Goal: Task Accomplishment & Management: Complete application form

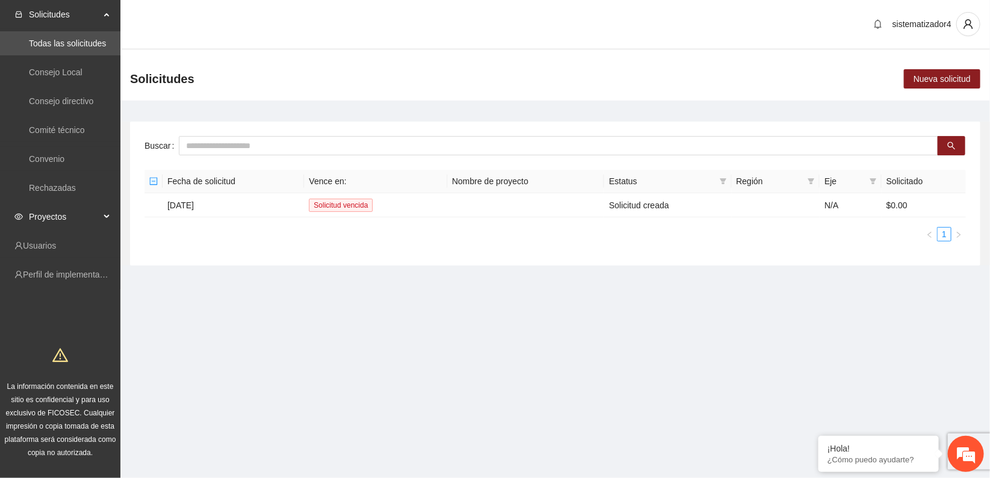
click at [63, 215] on span "Proyectos" at bounding box center [64, 217] width 71 height 24
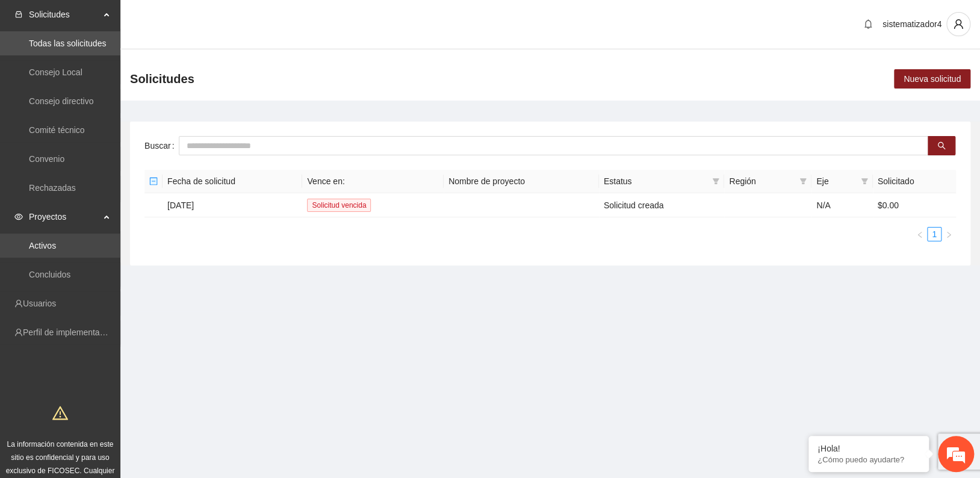
click at [56, 245] on link "Activos" at bounding box center [42, 246] width 27 height 10
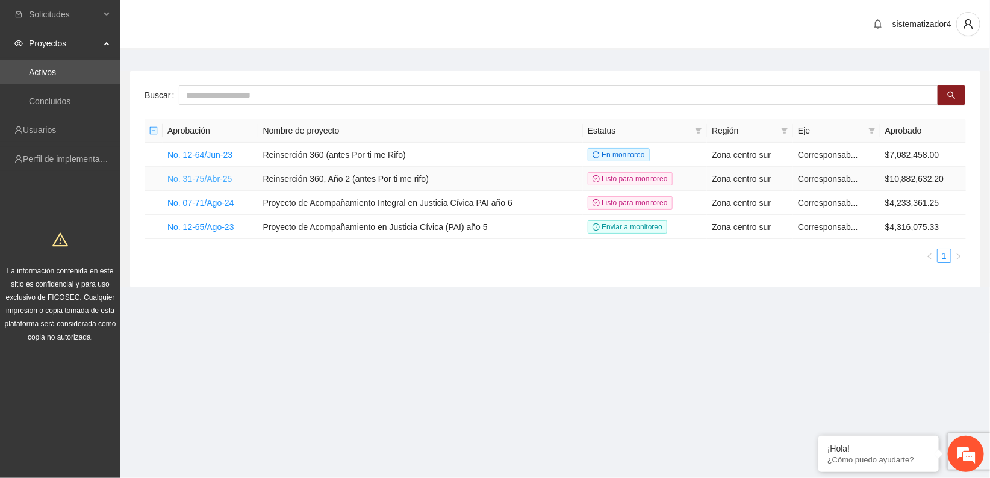
click at [188, 175] on link "No. 31-75/Abr-25" at bounding box center [199, 179] width 64 height 10
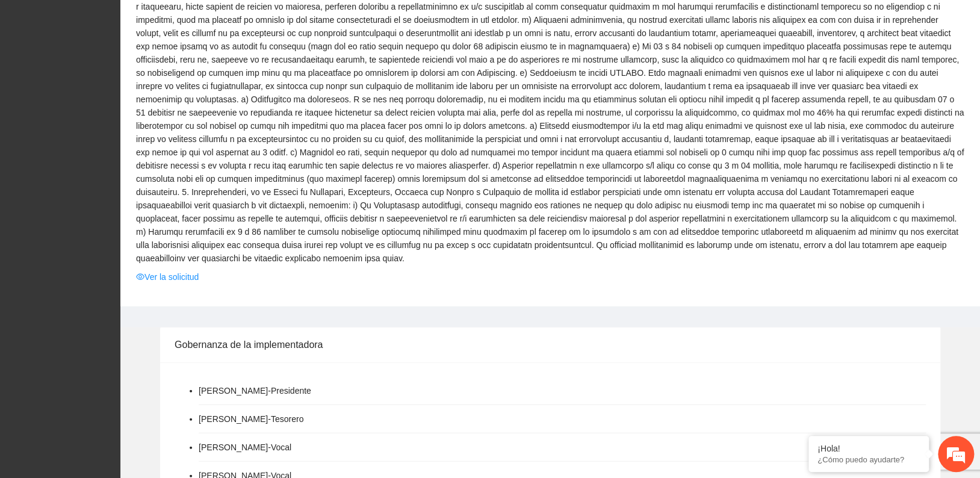
scroll to position [1204, 0]
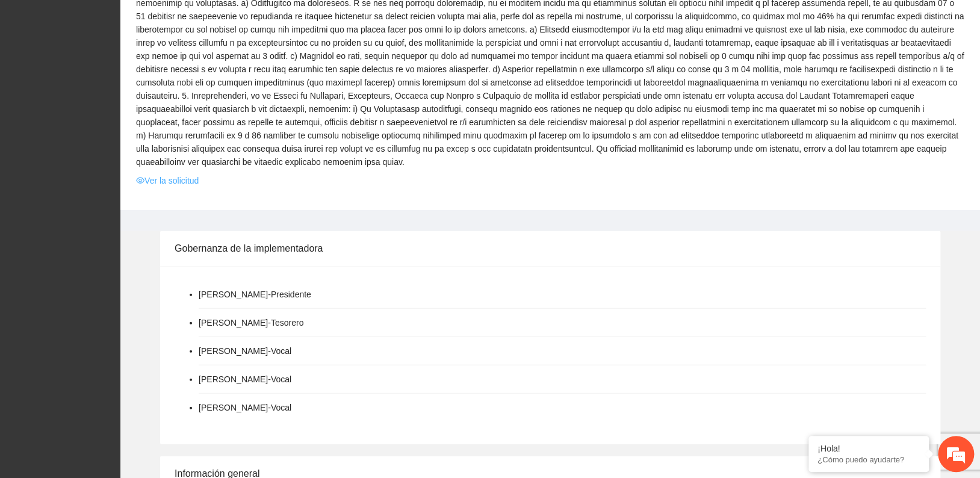
click at [193, 174] on link "Ver la solicitud" at bounding box center [167, 180] width 63 height 13
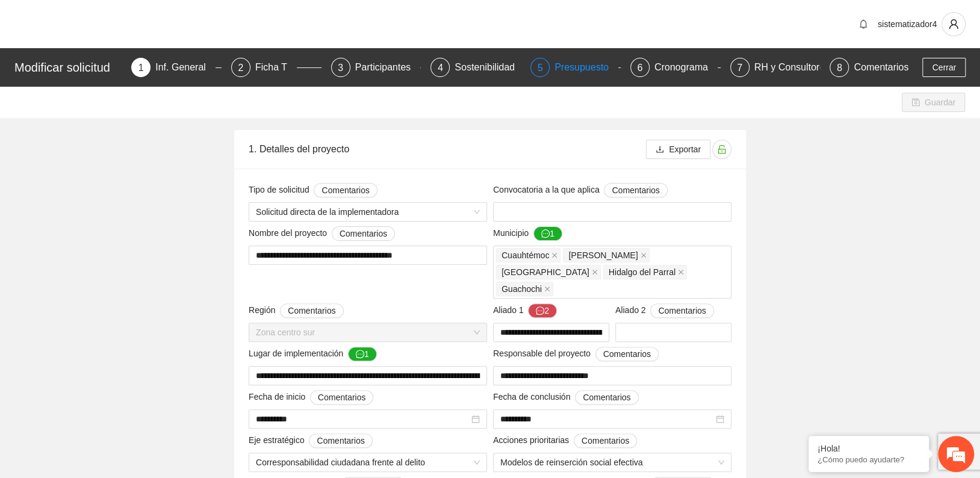
click at [581, 69] on div "Presupuesto" at bounding box center [586, 67] width 64 height 19
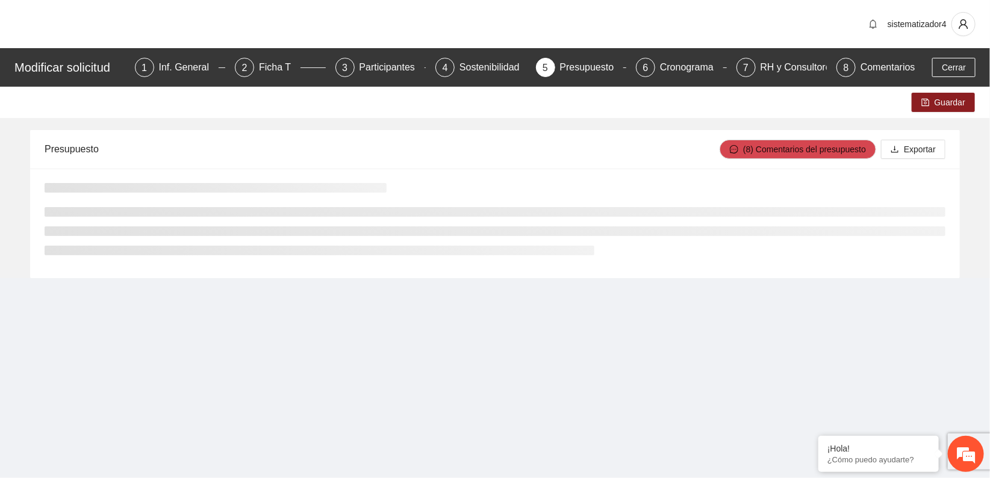
click at [731, 25] on div "sistematizador4" at bounding box center [495, 24] width 990 height 48
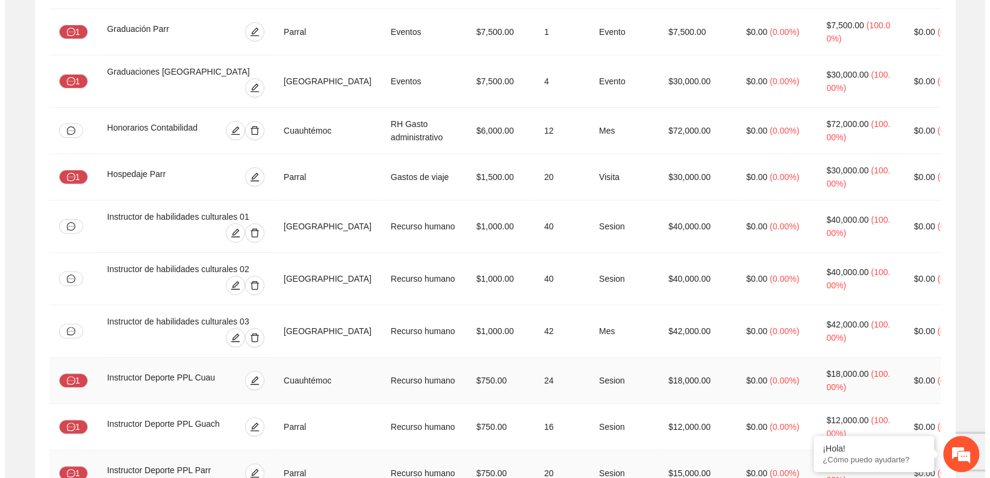
scroll to position [2338, 0]
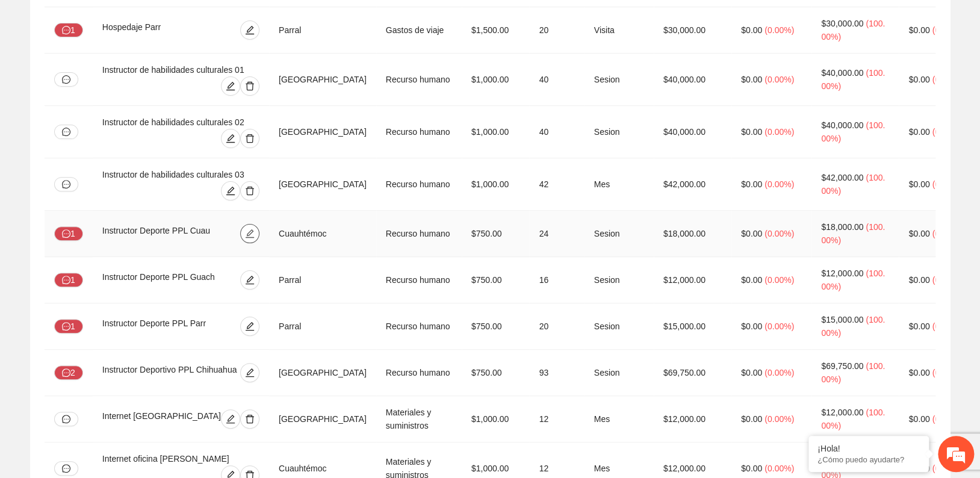
click at [250, 229] on icon "edit" at bounding box center [250, 234] width 10 height 10
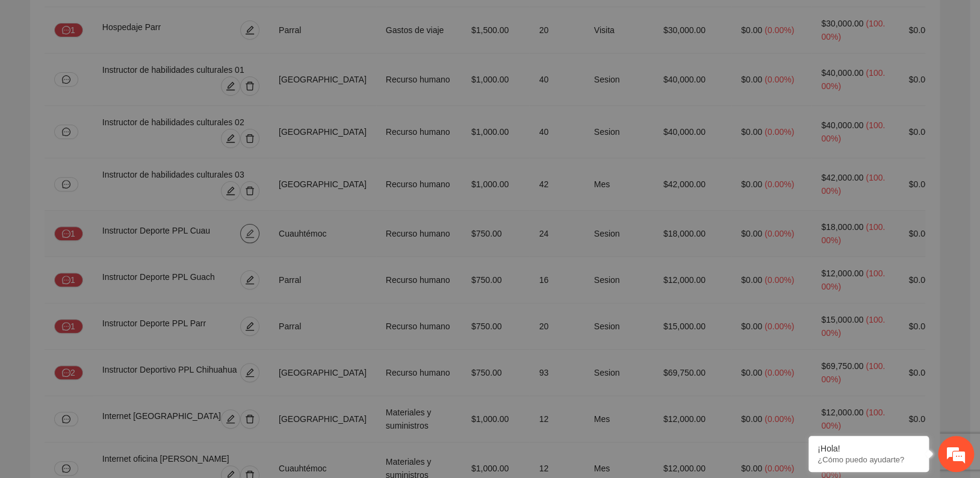
type input "*"
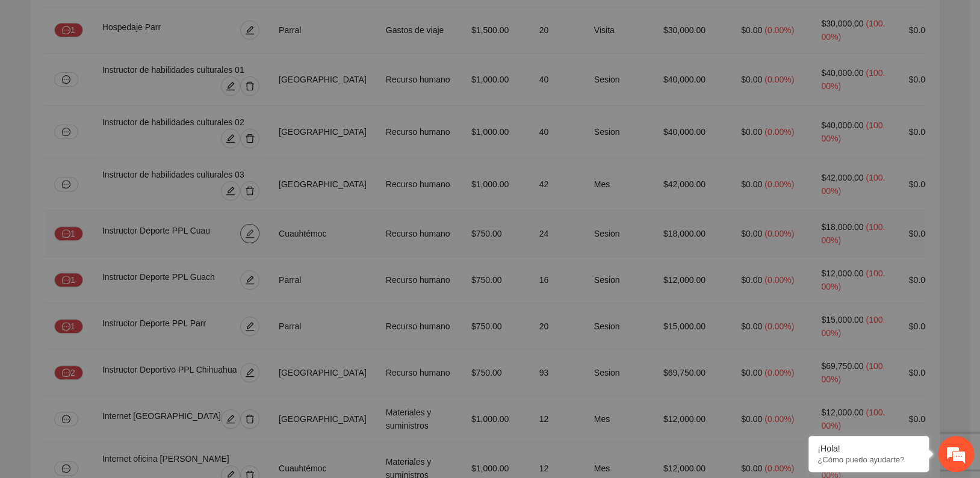
type input "*"
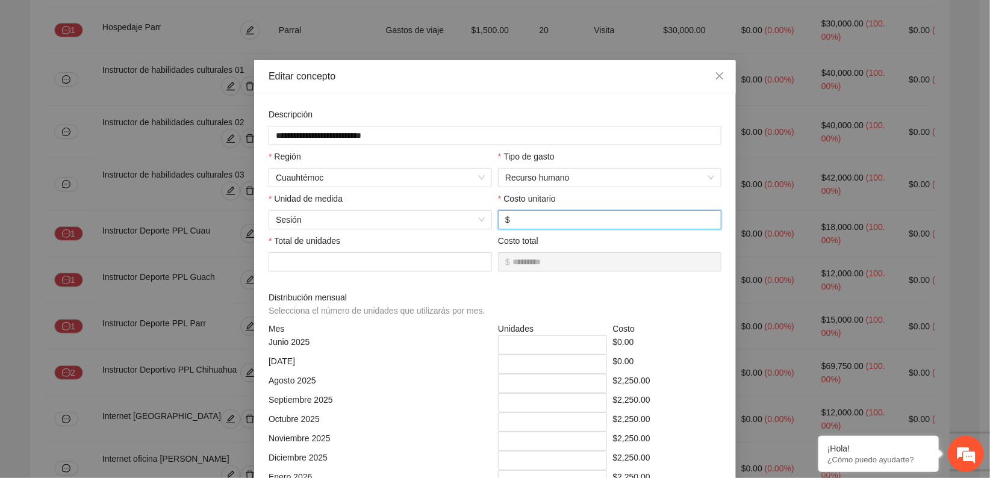
drag, startPoint x: 530, startPoint y: 218, endPoint x: 495, endPoint y: 214, distance: 35.8
click at [498, 214] on span "$ ***" at bounding box center [609, 219] width 223 height 19
click at [548, 285] on div "Costo total $ *********" at bounding box center [609, 260] width 229 height 52
drag, startPoint x: 394, startPoint y: 138, endPoint x: 264, endPoint y: 134, distance: 130.1
click at [268, 134] on input "**********" at bounding box center [494, 135] width 453 height 19
